Goal: Transaction & Acquisition: Purchase product/service

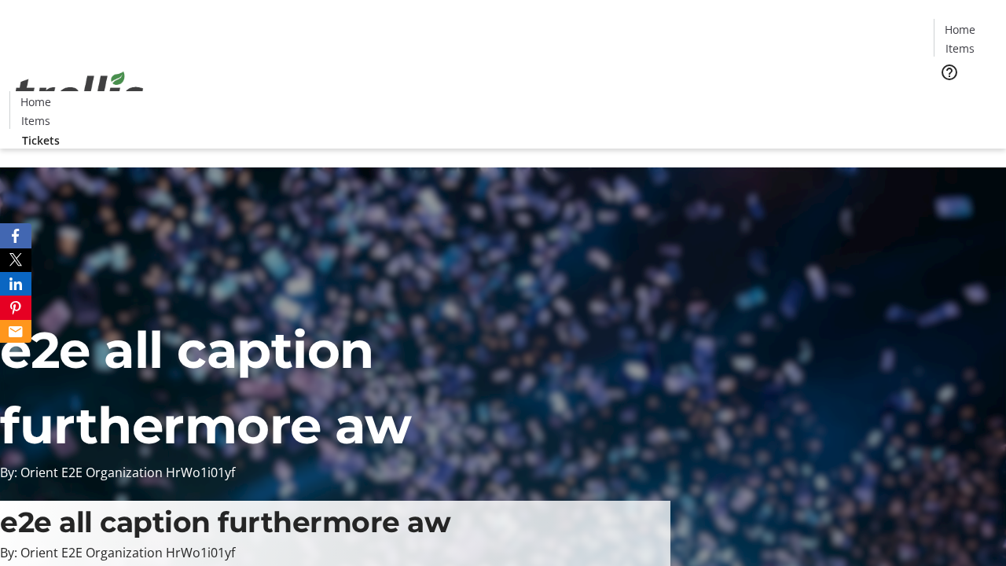
click at [947, 91] on span "Tickets" at bounding box center [966, 99] width 38 height 17
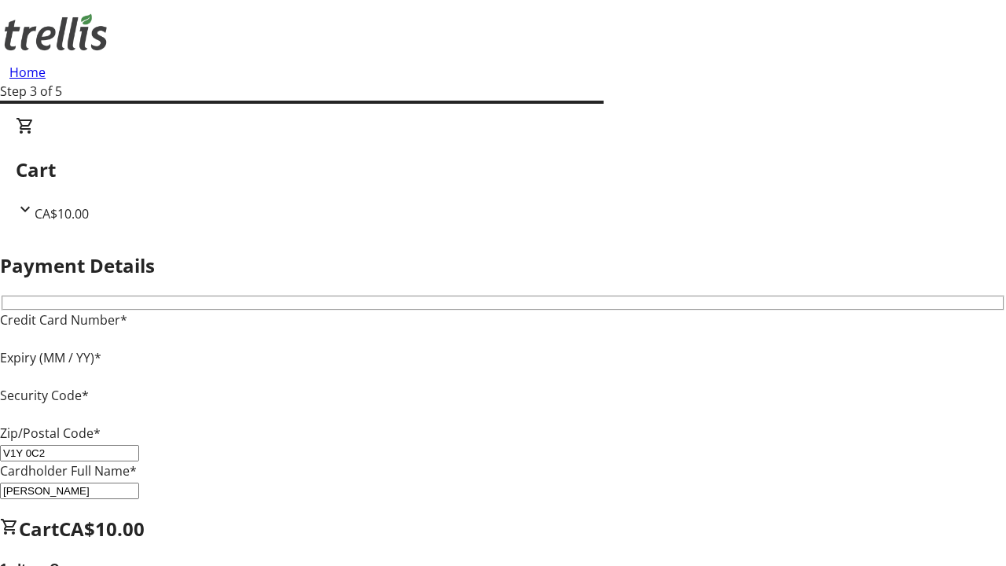
type input "V1Y 0C2"
